Goal: Information Seeking & Learning: Learn about a topic

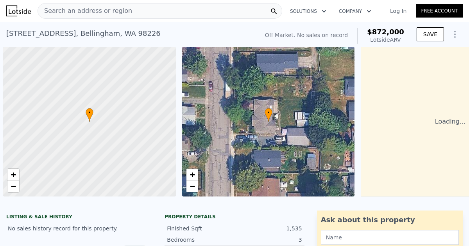
scroll to position [0, 3]
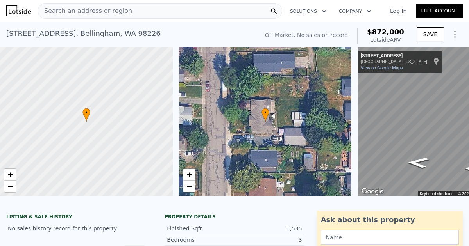
click at [397, 12] on link "Log In" at bounding box center [397, 11] width 35 height 8
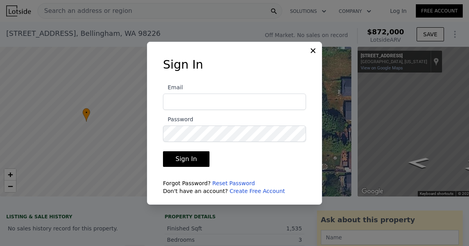
type input "daliahomehaven@gmail.com"
click at [187, 160] on button "Sign In" at bounding box center [186, 160] width 46 height 16
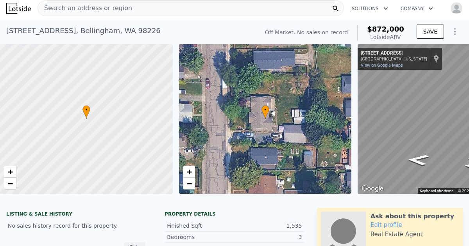
scroll to position [0, 0]
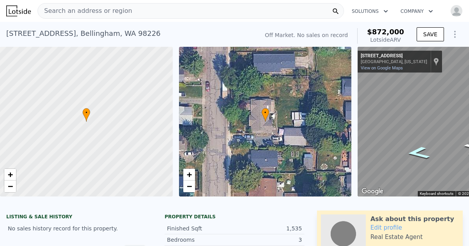
click at [420, 155] on icon "Go North, Yew St" at bounding box center [418, 153] width 42 height 18
click at [231, 197] on div at bounding box center [234, 201] width 469 height 8
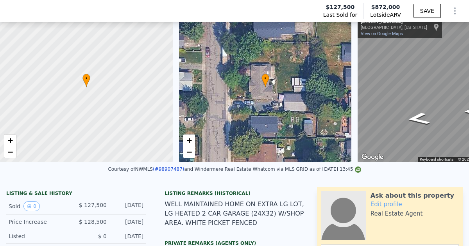
scroll to position [105, 0]
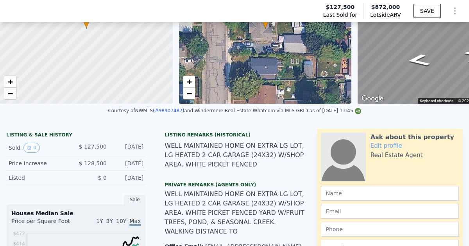
type input "$ 668,665"
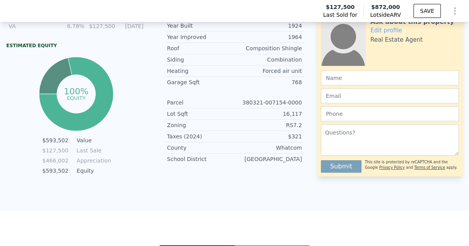
scroll to position [436, 0]
click at [224, 161] on div "School District" at bounding box center [201, 159] width 68 height 8
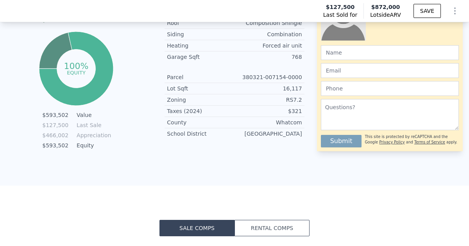
scroll to position [461, 0]
click at [221, 144] on div "Property details Finished Sqft 1,535 Bedrooms 3 Bathrooms 2 Year Built 1924 Yea…" at bounding box center [234, 49] width 152 height 194
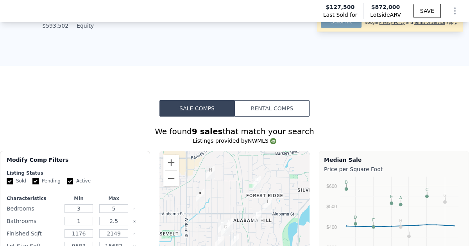
scroll to position [573, 0]
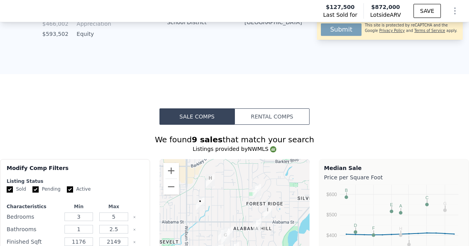
click at [281, 121] on button "Rental Comps" at bounding box center [271, 117] width 75 height 16
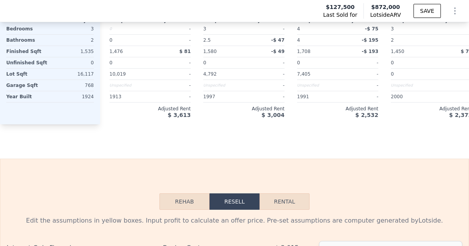
scroll to position [967, 0]
click at [283, 203] on button "Rental" at bounding box center [284, 201] width 50 height 16
select select "30"
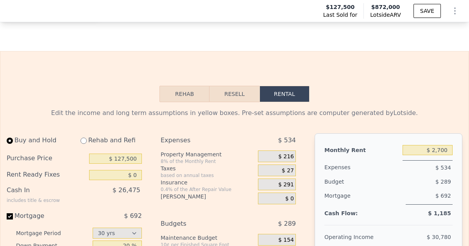
scroll to position [1069, 0]
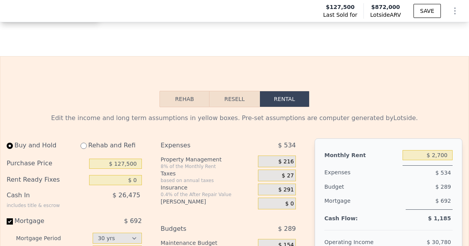
click at [231, 100] on button "Resell" at bounding box center [234, 99] width 50 height 16
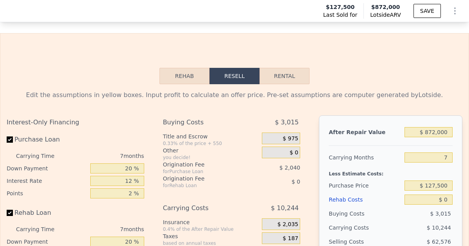
scroll to position [1092, 0]
click at [188, 76] on button "Rehab" at bounding box center [184, 76] width 50 height 16
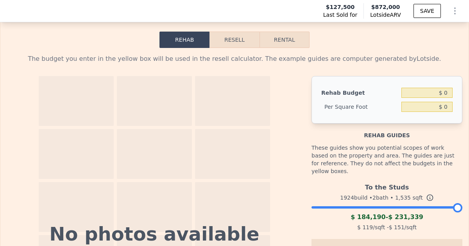
scroll to position [1129, 0]
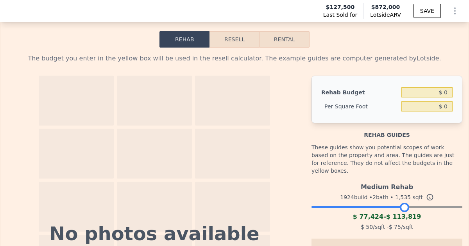
drag, startPoint x: 457, startPoint y: 202, endPoint x: 404, endPoint y: 204, distance: 52.8
click at [404, 204] on div at bounding box center [404, 207] width 9 height 9
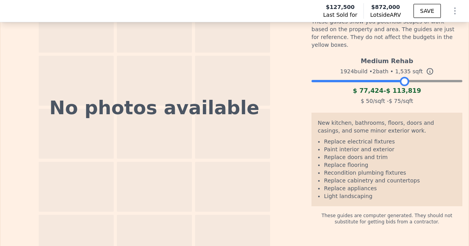
scroll to position [1256, 0]
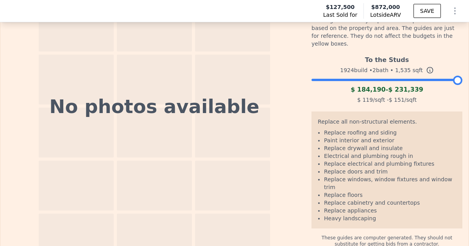
drag, startPoint x: 404, startPoint y: 74, endPoint x: 468, endPoint y: 77, distance: 64.1
click at [468, 77] on div "Search an address or region Solutions Company Open main menu Open user menu Las…" at bounding box center [234, 123] width 469 height 246
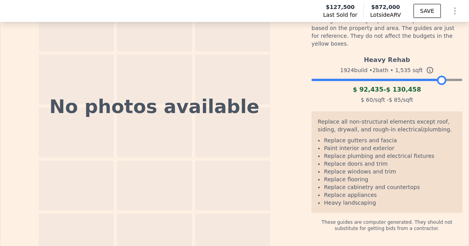
drag, startPoint x: 457, startPoint y: 76, endPoint x: 441, endPoint y: 79, distance: 16.0
click at [441, 79] on div "Heavy Rehab 1924 build • 2 bath • 1,535 sqft $ 92,435 - $ 130,458 $ 60 /sqft - …" at bounding box center [386, 78] width 151 height 53
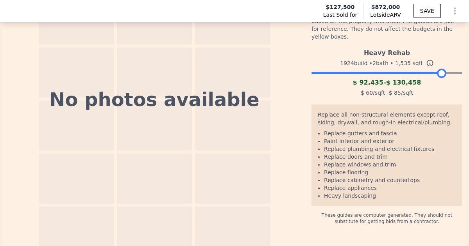
scroll to position [1264, 0]
drag, startPoint x: 441, startPoint y: 67, endPoint x: 433, endPoint y: 68, distance: 8.0
click at [433, 68] on div at bounding box center [434, 72] width 9 height 9
drag, startPoint x: 433, startPoint y: 68, endPoint x: 422, endPoint y: 71, distance: 11.7
click at [422, 71] on div "Heavy Rehab 1924 build • 2 bath • 1,535 sqft $ 92,435 - $ 130,458 $ 60 /sqft - …" at bounding box center [386, 71] width 151 height 53
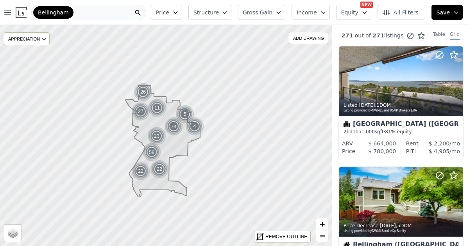
click at [178, 12] on icon "button" at bounding box center [175, 12] width 6 height 6
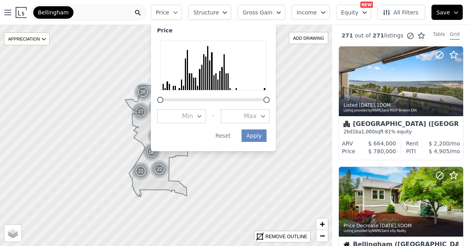
click at [266, 117] on icon "button" at bounding box center [263, 116] width 6 height 6
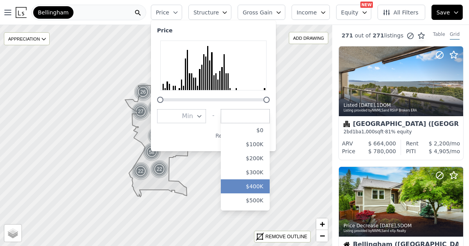
scroll to position [12, 0]
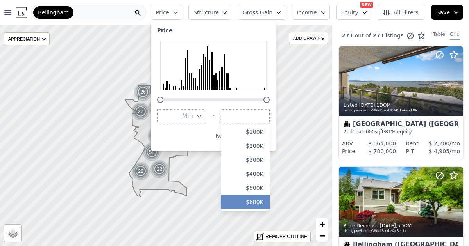
click at [266, 202] on button "$600K" at bounding box center [245, 202] width 49 height 14
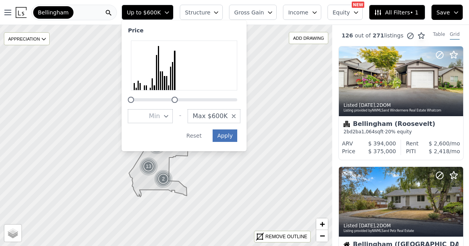
click at [236, 137] on button "Apply" at bounding box center [224, 136] width 25 height 12
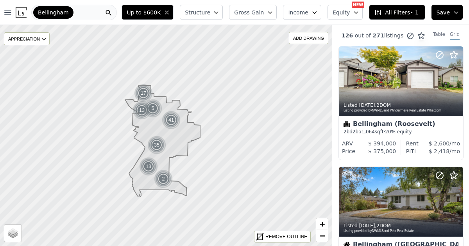
click at [218, 12] on icon "button" at bounding box center [216, 13] width 4 height 2
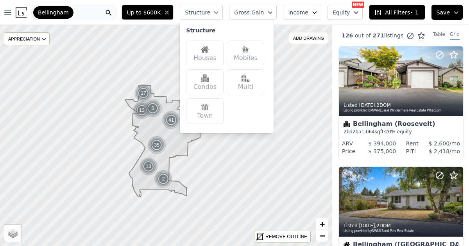
click at [218, 54] on div "Houses" at bounding box center [204, 54] width 37 height 26
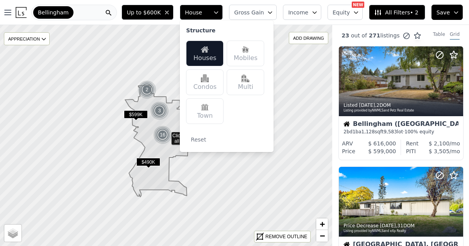
click at [255, 55] on div "Mobiles" at bounding box center [245, 54] width 37 height 26
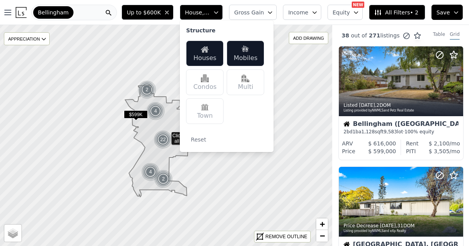
click at [252, 57] on div "Mobiles" at bounding box center [245, 54] width 37 height 26
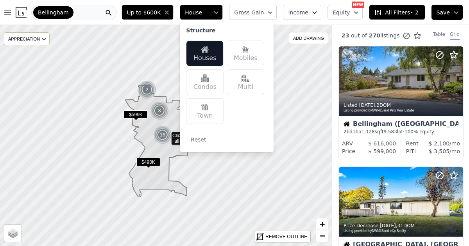
click at [403, 12] on span "All Filters • 2" at bounding box center [396, 13] width 44 height 8
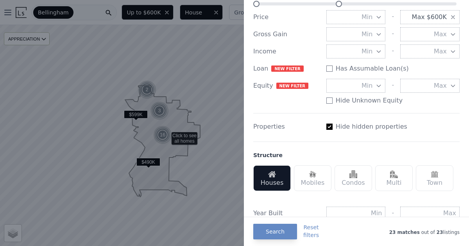
scroll to position [100, 0]
click at [398, 126] on label "Hide hidden properties" at bounding box center [370, 126] width 71 height 9
click at [332, 72] on input "Has Assumable Loan(s)" at bounding box center [329, 69] width 6 height 6
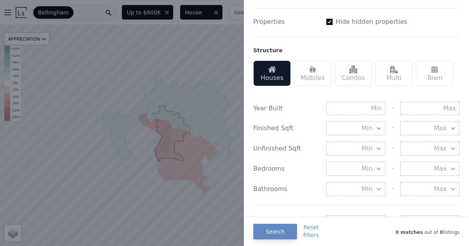
scroll to position [205, 0]
click at [452, 170] on icon "button" at bounding box center [453, 169] width 6 height 6
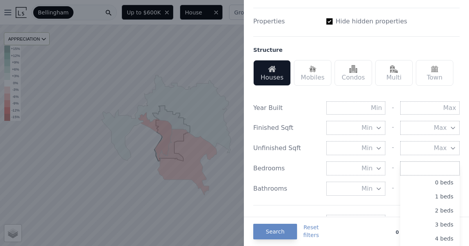
click at [377, 170] on icon "button" at bounding box center [378, 169] width 6 height 6
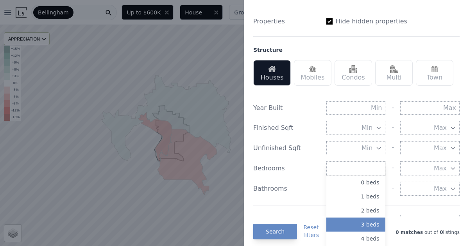
click at [373, 226] on button "3 beds" at bounding box center [355, 225] width 59 height 14
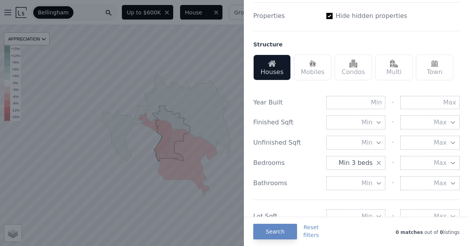
scroll to position [212, 0]
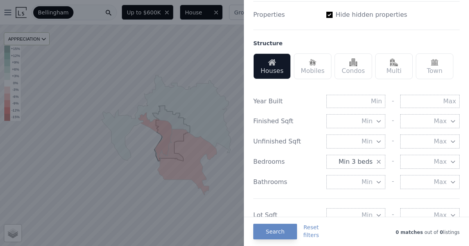
click at [379, 183] on icon "button" at bounding box center [378, 182] width 6 height 6
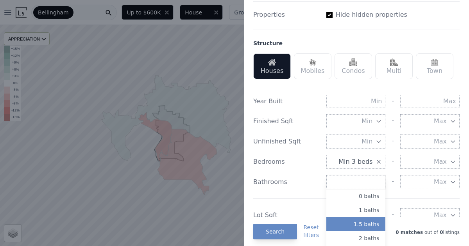
click at [375, 226] on button "1.5 baths" at bounding box center [355, 225] width 59 height 14
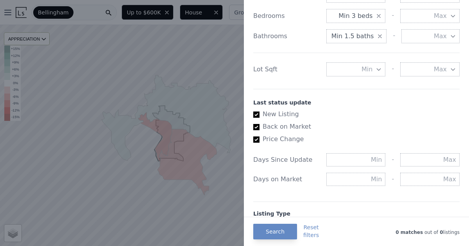
scroll to position [358, 0]
click at [301, 93] on div "Last status update New Listing Back on Market Price Change Days Since Update - …" at bounding box center [356, 140] width 206 height 103
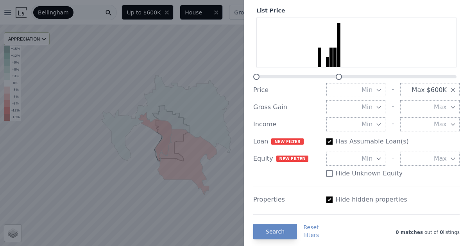
scroll to position [26, 0]
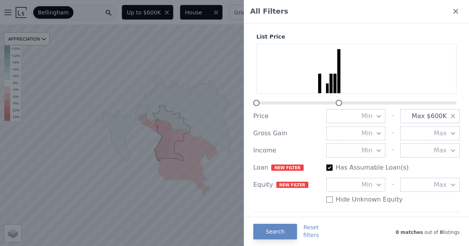
scroll to position [2, 0]
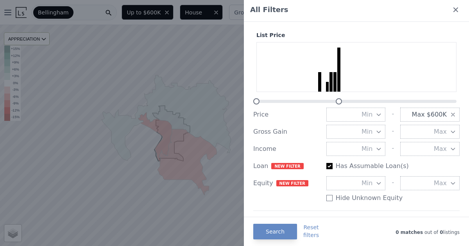
click at [329, 166] on input "Has Assumable Loan(s)" at bounding box center [329, 166] width 6 height 6
checkbox input "false"
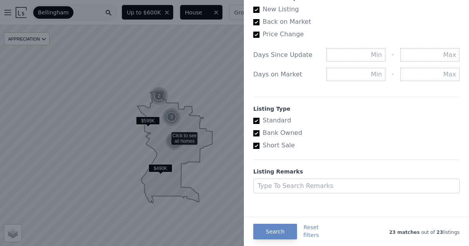
scroll to position [466, 0]
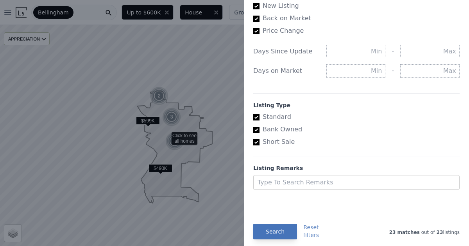
click at [277, 232] on button "Search" at bounding box center [275, 232] width 44 height 16
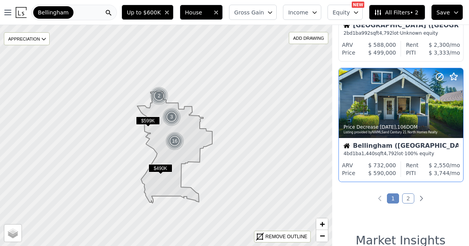
scroll to position [1305, 0]
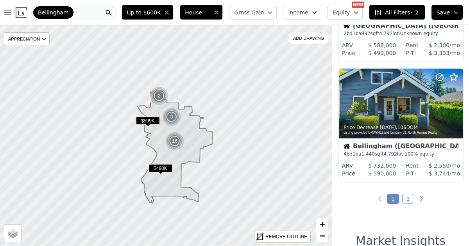
click at [409, 200] on link "2" at bounding box center [408, 199] width 12 height 10
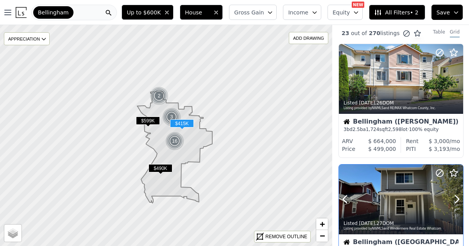
scroll to position [0, 0]
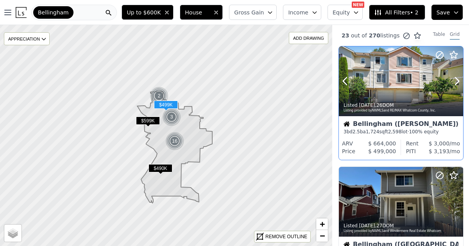
click at [387, 99] on div "Listed 4w ago , 26 DOM Listing provided by NWMLS and RE/MAX Whatcom County, Inc." at bounding box center [401, 107] width 124 height 19
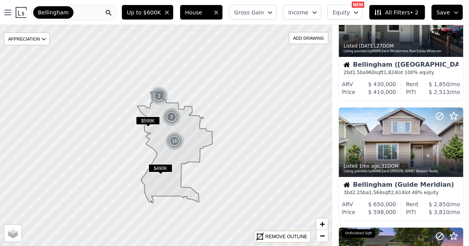
scroll to position [421, 0]
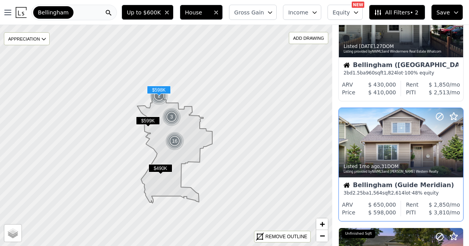
click at [387, 184] on div "Bellingham (Guide Meridian)" at bounding box center [400, 186] width 115 height 8
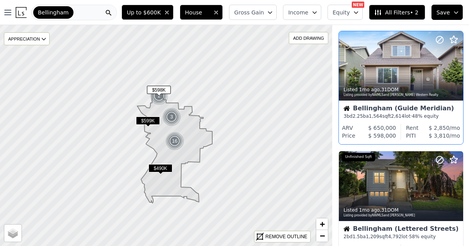
scroll to position [498, 0]
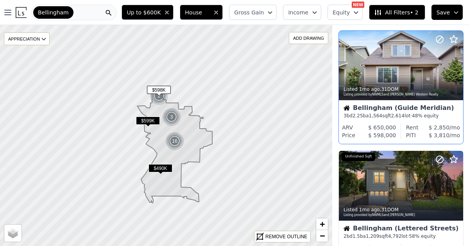
click at [400, 107] on div "Bellingham (Guide Meridian)" at bounding box center [400, 109] width 115 height 8
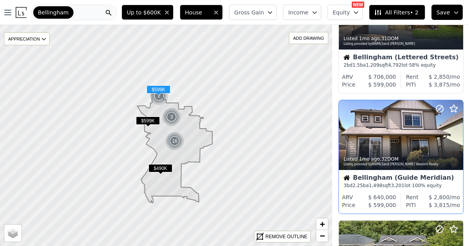
scroll to position [670, 0]
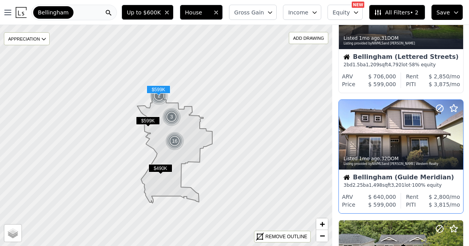
click at [389, 176] on div "Bellingham (Guide Meridian)" at bounding box center [400, 179] width 115 height 8
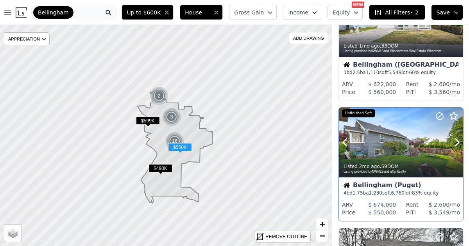
scroll to position [1026, 0]
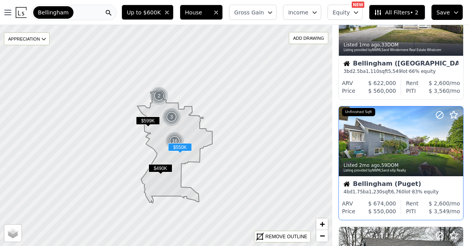
click at [432, 209] on span "$ 3,549" at bounding box center [438, 212] width 21 height 6
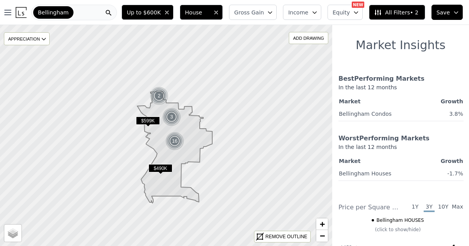
scroll to position [1389, 0]
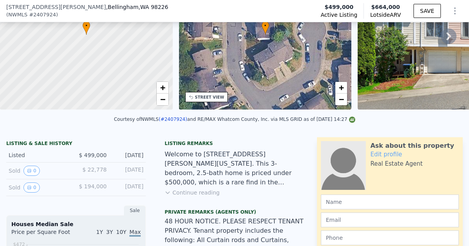
scroll to position [86, 0]
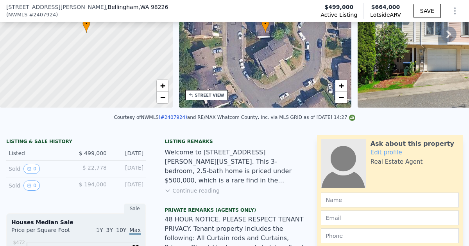
click at [205, 191] on button "Continue reading" at bounding box center [191, 191] width 55 height 8
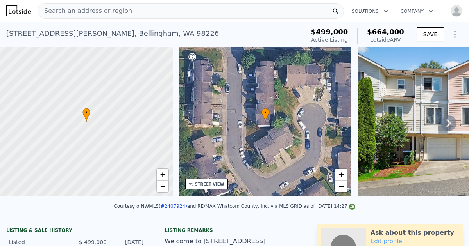
scroll to position [0, 0]
click at [425, 33] on button "SAVE" at bounding box center [429, 34] width 27 height 14
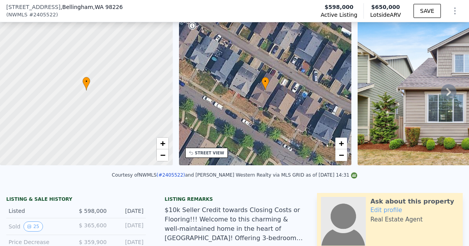
scroll to position [89, 0]
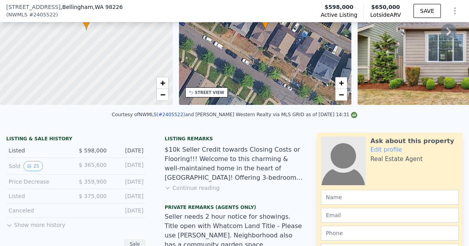
click at [189, 189] on button "Continue reading" at bounding box center [191, 188] width 55 height 8
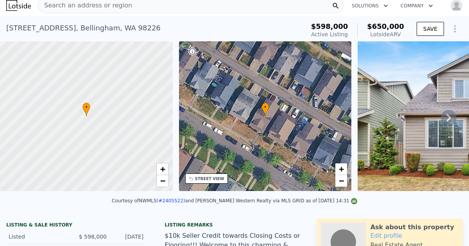
scroll to position [0, 0]
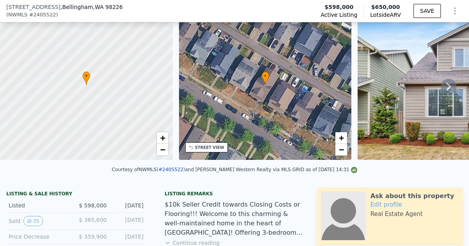
scroll to position [94, 0]
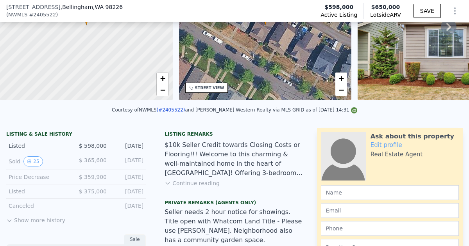
click at [198, 181] on button "Continue reading" at bounding box center [191, 184] width 55 height 8
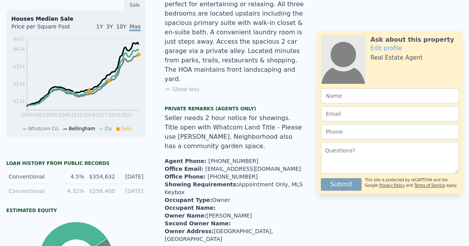
scroll to position [3, 0]
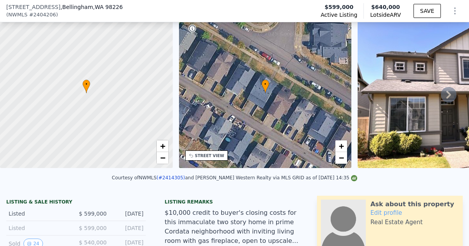
scroll to position [75, 0]
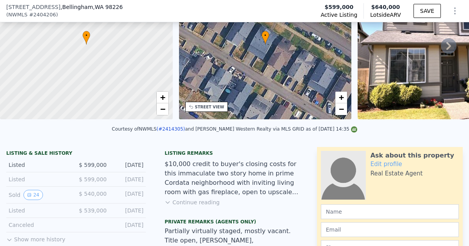
click at [184, 203] on button "Continue reading" at bounding box center [191, 203] width 55 height 8
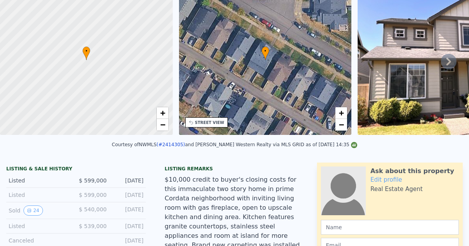
scroll to position [0, 0]
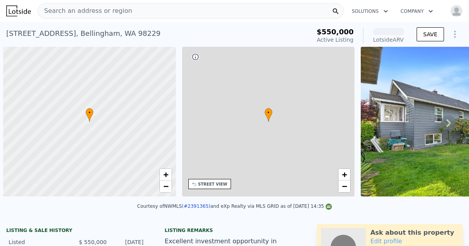
scroll to position [0, 3]
